Goal: Information Seeking & Learning: Learn about a topic

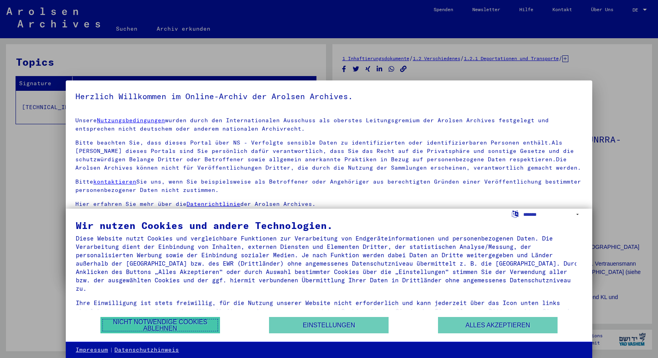
click at [185, 323] on button "Nicht notwendige Cookies ablehnen" at bounding box center [160, 325] width 120 height 16
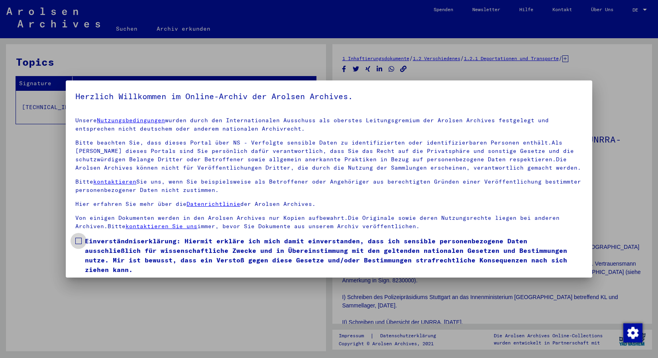
click at [79, 240] on span at bounding box center [78, 241] width 6 height 6
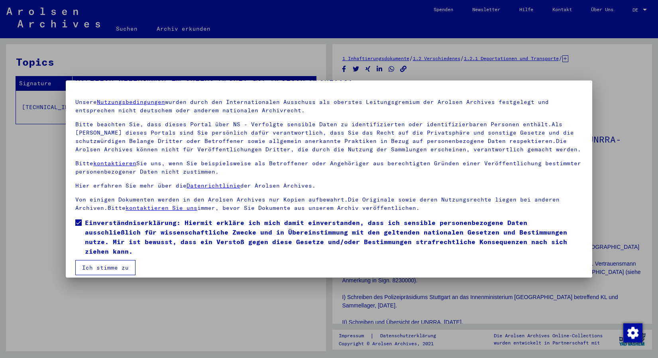
scroll to position [26, 0]
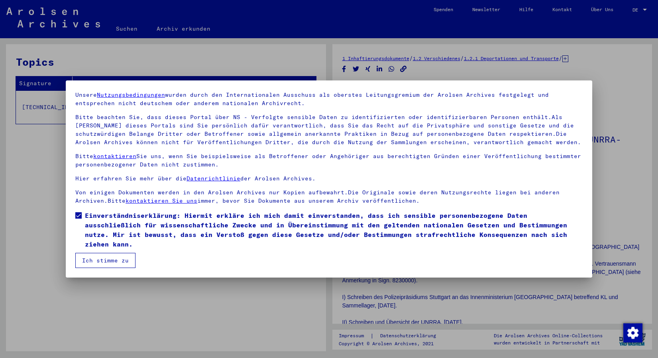
click at [120, 261] on button "Ich stimme zu" at bounding box center [105, 260] width 60 height 15
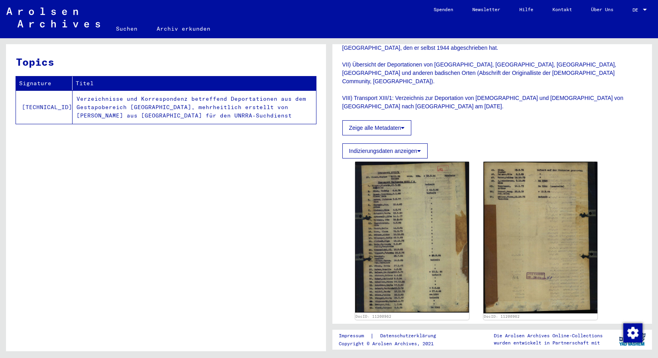
scroll to position [424, 0]
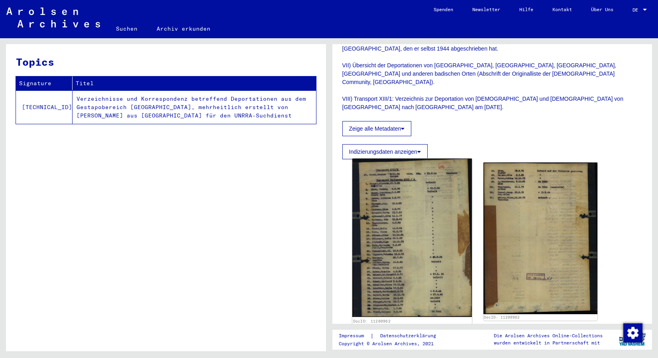
click at [410, 185] on img at bounding box center [412, 238] width 120 height 159
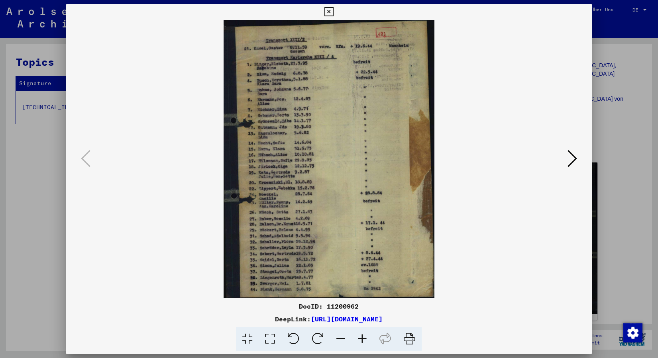
click at [282, 154] on img at bounding box center [329, 159] width 472 height 279
drag, startPoint x: 282, startPoint y: 154, endPoint x: 282, endPoint y: 140, distance: 14.3
click at [282, 140] on img at bounding box center [329, 159] width 472 height 279
click at [571, 160] on icon at bounding box center [572, 158] width 10 height 19
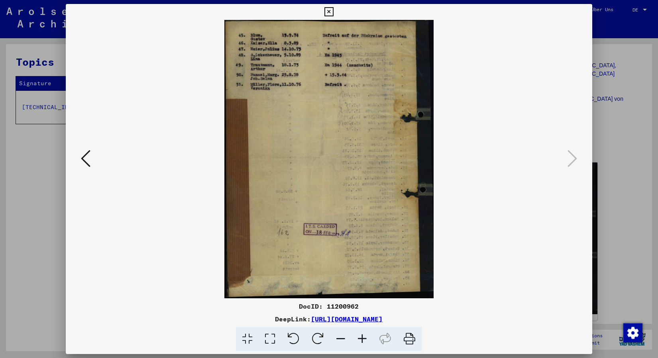
click at [81, 160] on icon at bounding box center [86, 158] width 10 height 19
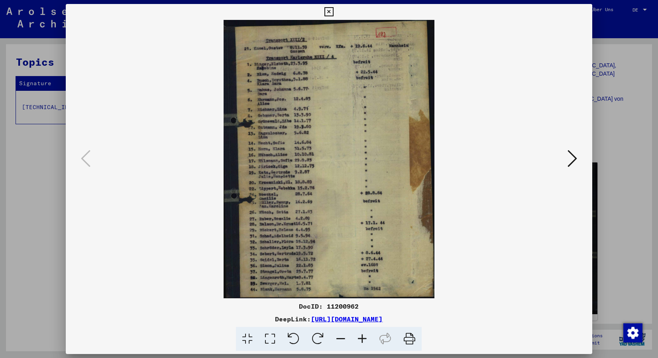
click at [334, 11] on icon at bounding box center [328, 12] width 9 height 10
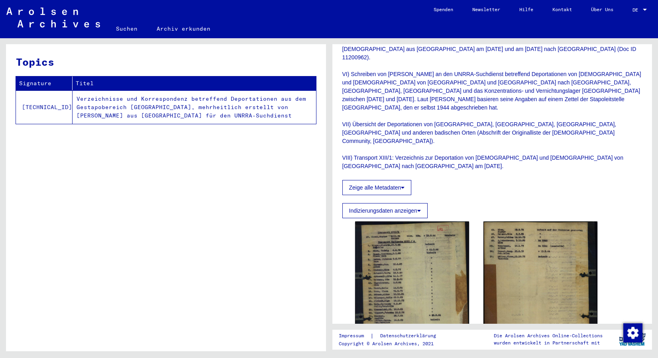
scroll to position [377, 0]
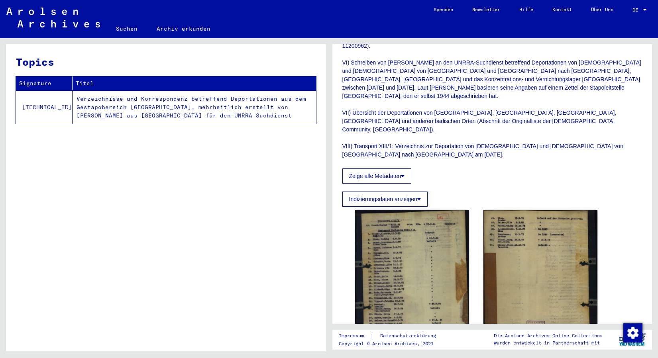
click at [402, 192] on button "Indizierungsdaten anzeigen" at bounding box center [384, 199] width 85 height 15
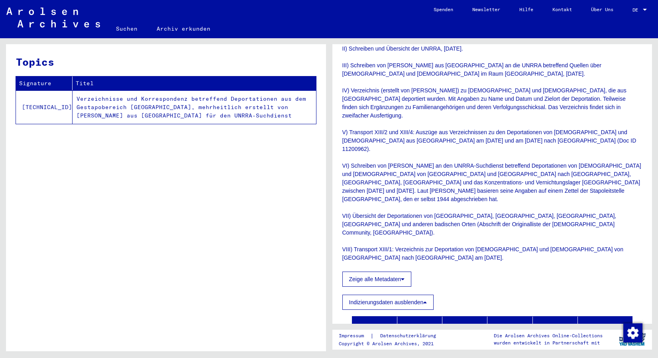
scroll to position [273, 0]
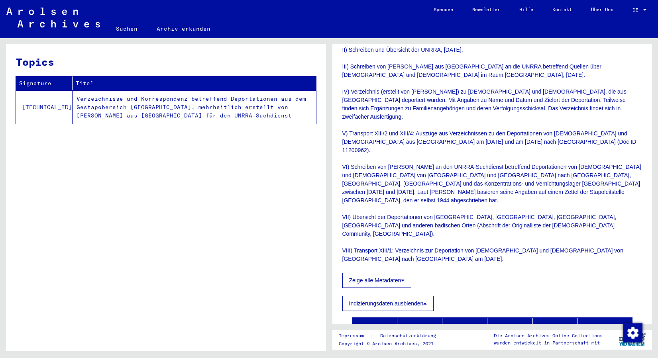
click at [393, 296] on button "Indizierungsdaten ausblenden" at bounding box center [388, 303] width 92 height 15
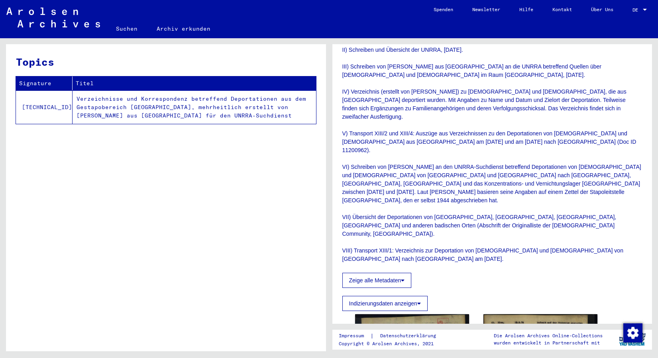
click at [393, 273] on button "Zeige alle Metadaten" at bounding box center [376, 280] width 69 height 15
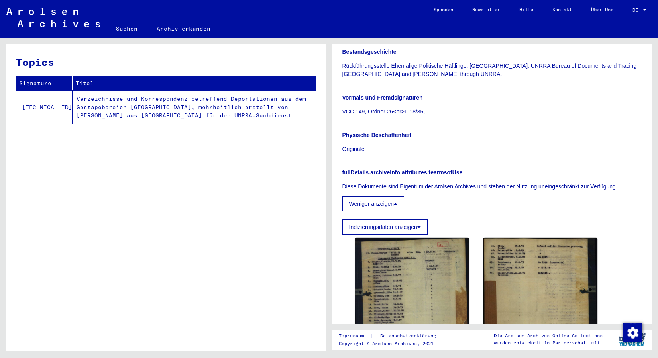
scroll to position [508, 0]
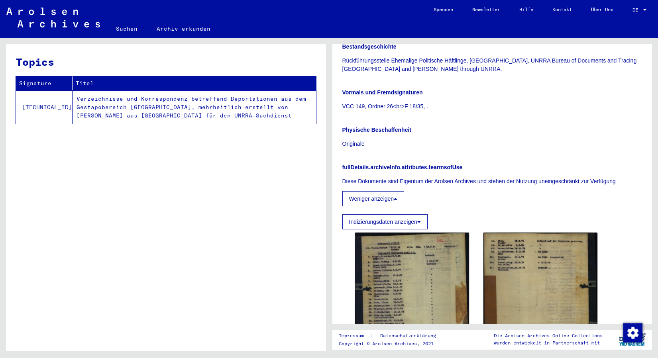
click at [390, 191] on button "Weniger anzeigen" at bounding box center [373, 198] width 62 height 15
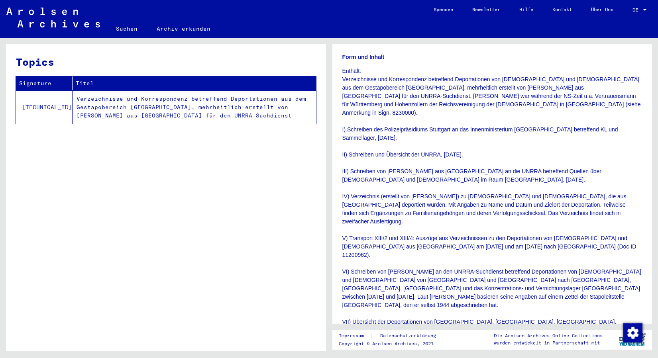
scroll to position [165, 0]
